Goal: Information Seeking & Learning: Check status

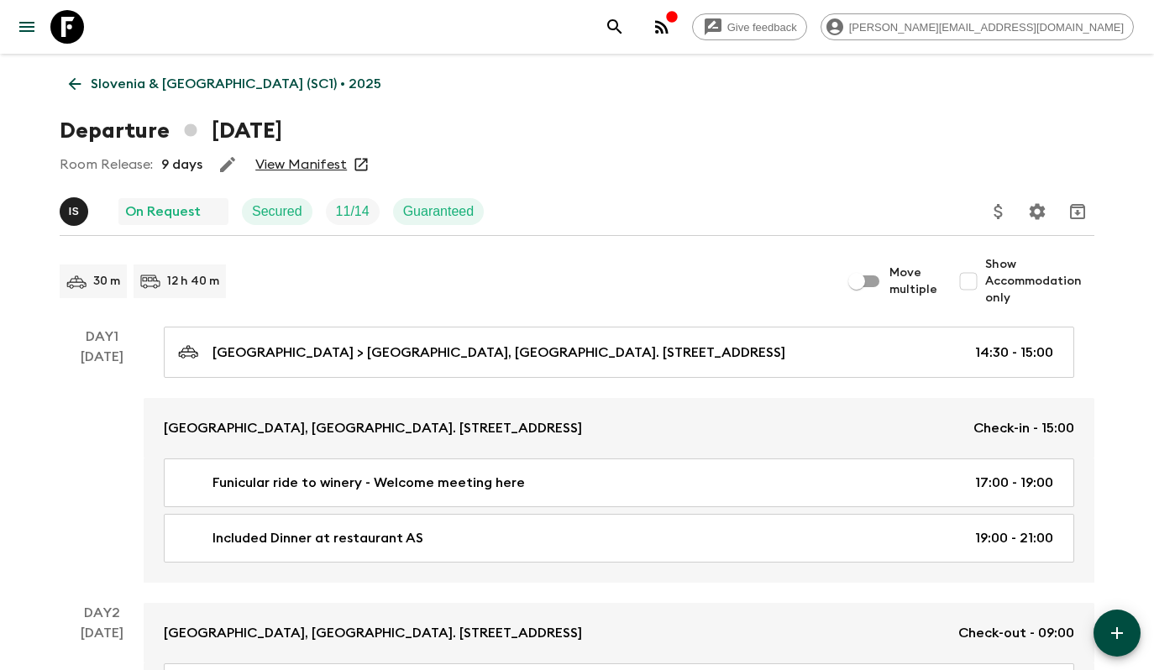
click at [206, 87] on p "Slovenia & [GEOGRAPHIC_DATA] (SC1) • 2025" at bounding box center [236, 84] width 291 height 20
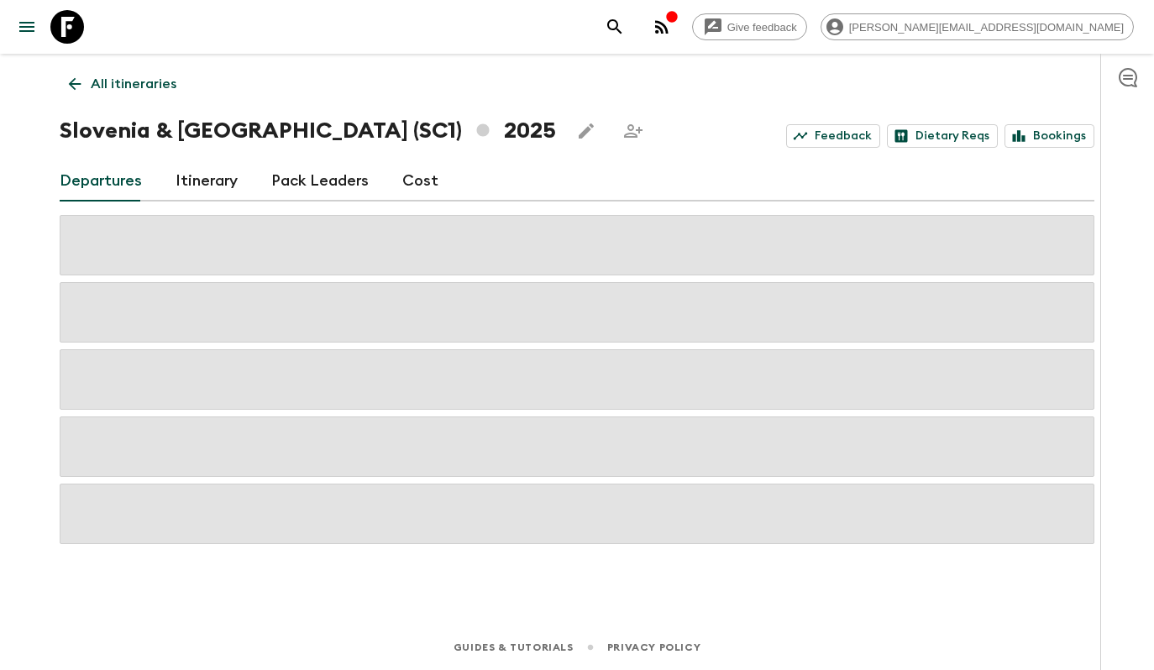
click at [139, 108] on div "All itineraries [GEOGRAPHIC_DATA] & [GEOGRAPHIC_DATA] (SC1) 2025 Feedback Dieta…" at bounding box center [576, 316] width 1075 height 524
click at [138, 92] on p "All itineraries" at bounding box center [134, 84] width 86 height 20
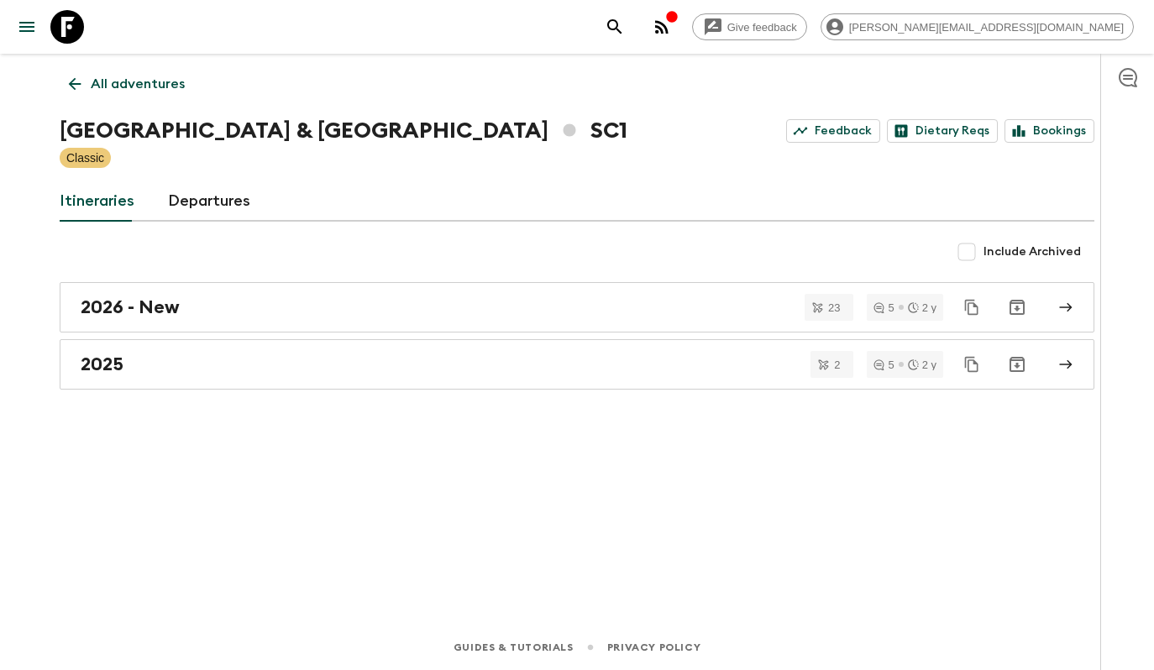
click at [143, 88] on p "All adventures" at bounding box center [138, 84] width 94 height 20
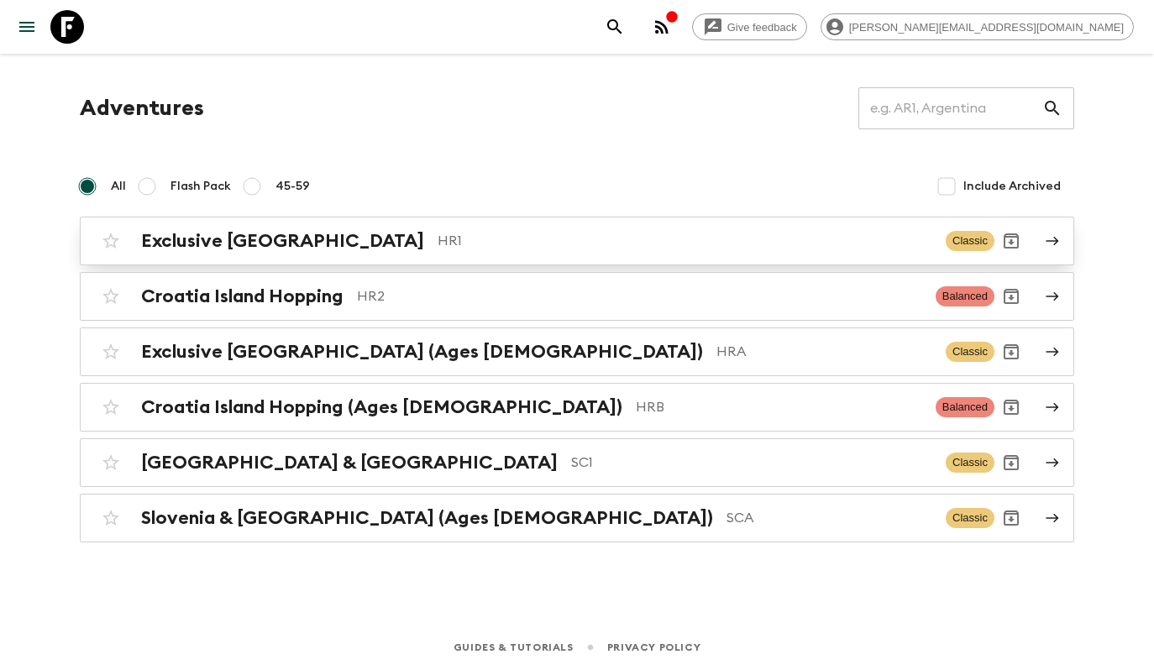
click at [315, 258] on link "Exclusive Croatia HR1 Classic" at bounding box center [577, 241] width 995 height 49
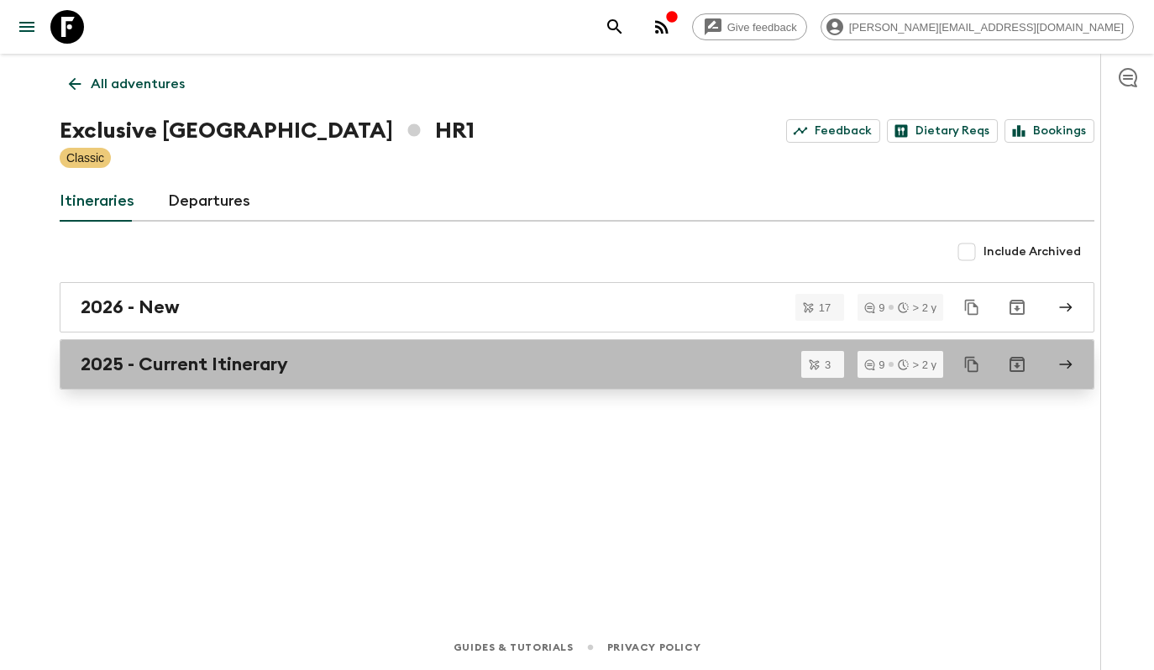
click at [226, 364] on h2 "2025 - Current Itinerary" at bounding box center [185, 365] width 208 height 22
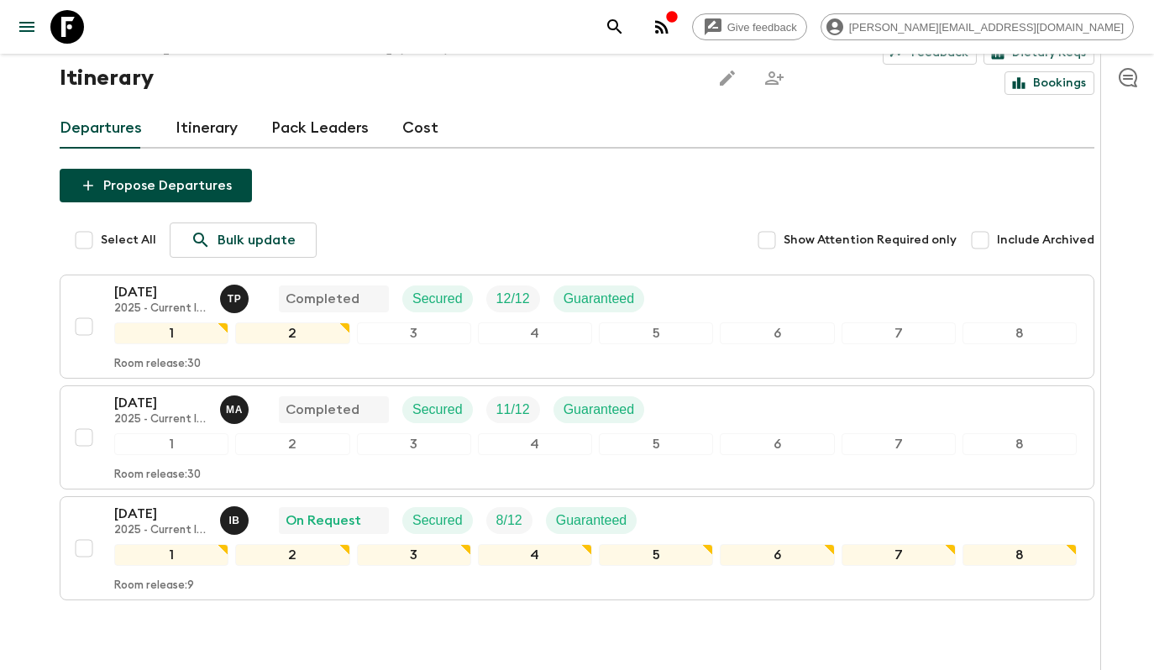
scroll to position [136, 0]
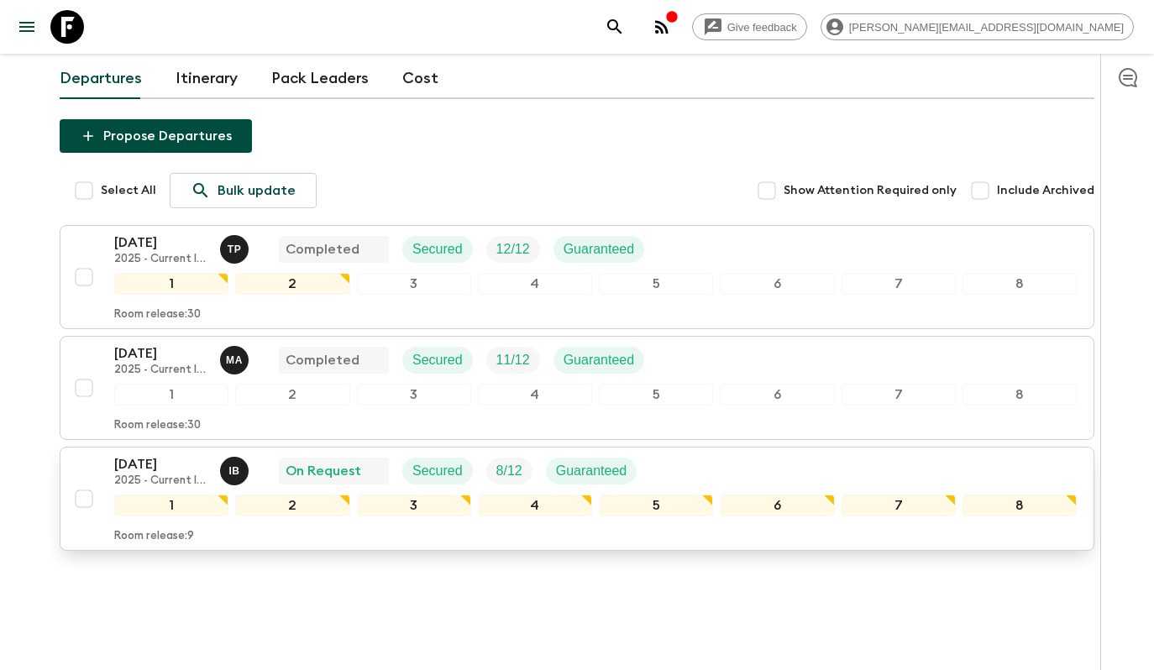
click at [680, 455] on div "[DATE] 2025 - Current Itinerary I B On Request Secured 8 / 12 Guaranteed" at bounding box center [595, 472] width 963 height 34
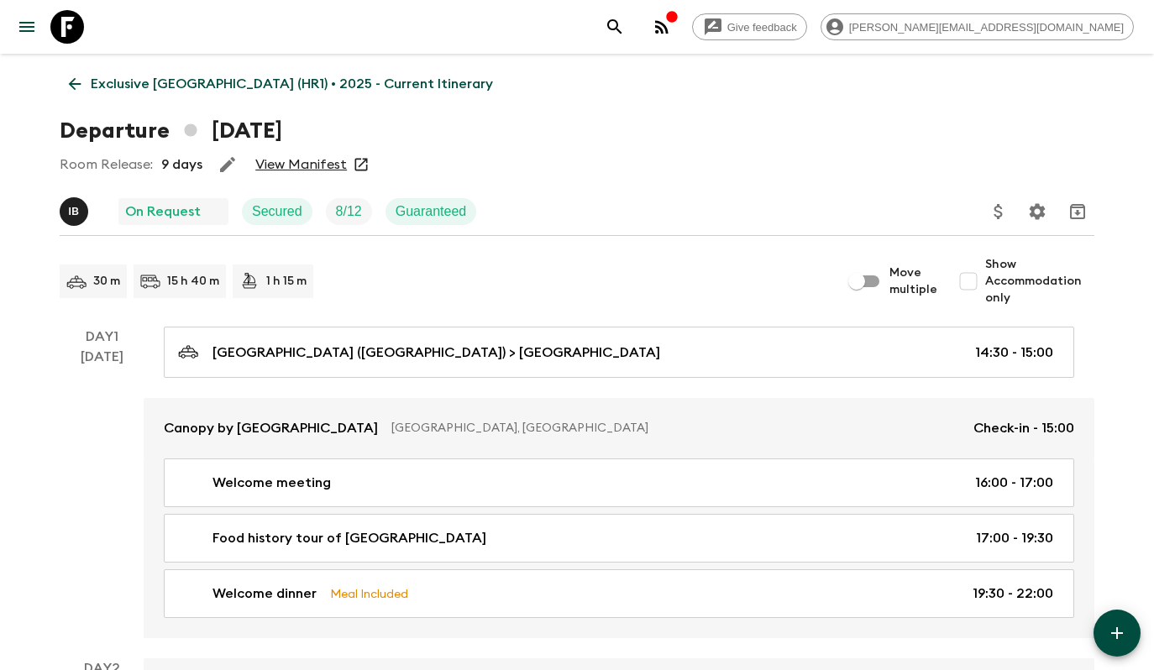
click at [296, 166] on link "View Manifest" at bounding box center [301, 164] width 92 height 17
